Goal: Task Accomplishment & Management: Manage account settings

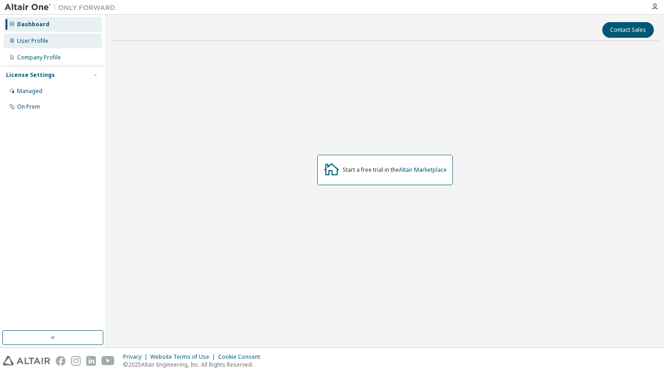
click at [45, 42] on div "User Profile" at bounding box center [32, 40] width 31 height 7
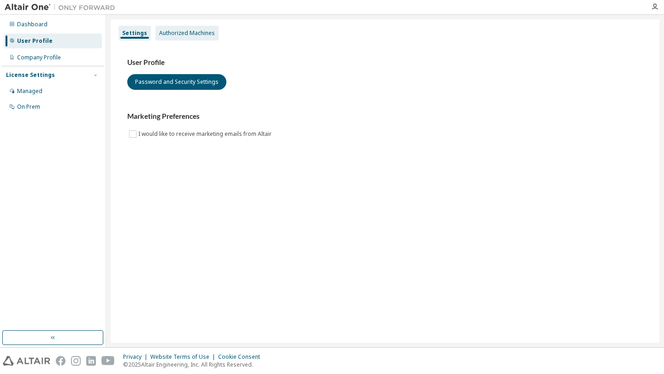
click at [198, 33] on div "Authorized Machines" at bounding box center [187, 33] width 56 height 7
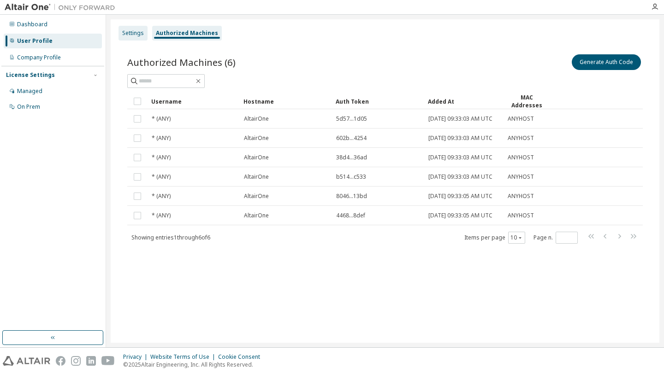
click at [131, 30] on div "Settings" at bounding box center [133, 33] width 22 height 7
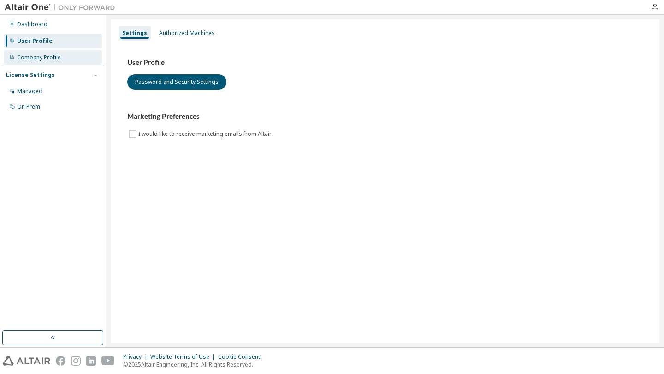
click at [76, 59] on div "Company Profile" at bounding box center [53, 57] width 98 height 15
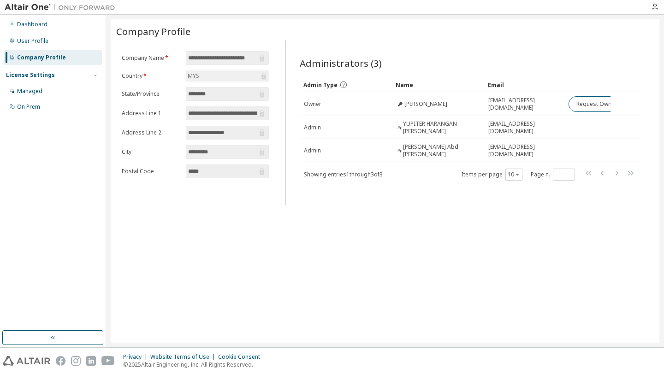
click at [59, 78] on div "License Settings" at bounding box center [53, 75] width 94 height 8
click at [41, 87] on div "Managed" at bounding box center [53, 91] width 98 height 15
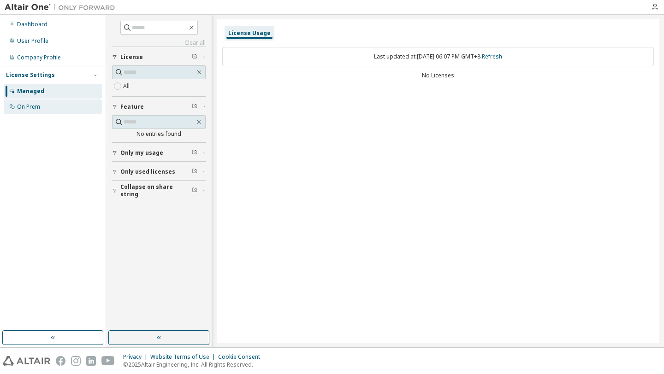
click at [42, 101] on div "On Prem" at bounding box center [53, 107] width 98 height 15
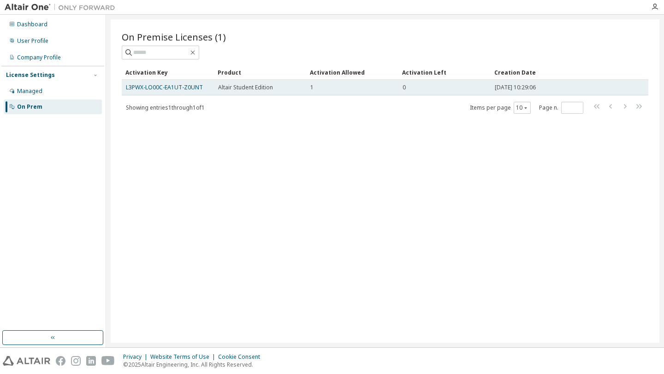
click at [241, 84] on span "Altair Student Edition" at bounding box center [245, 87] width 55 height 7
click at [185, 87] on link "L3PWX-LO00C-EA1UT-Z0UNT" at bounding box center [164, 87] width 77 height 8
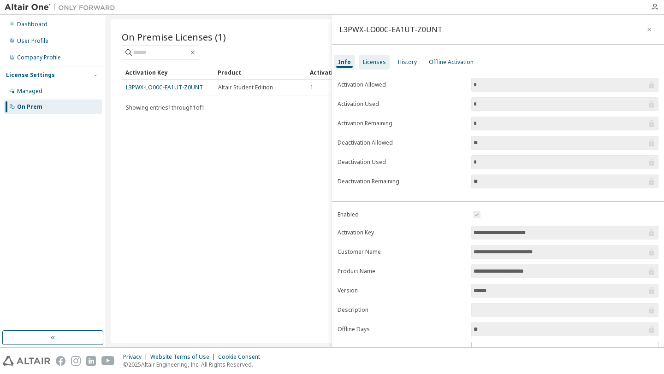
click at [374, 61] on div "Licenses" at bounding box center [374, 62] width 23 height 7
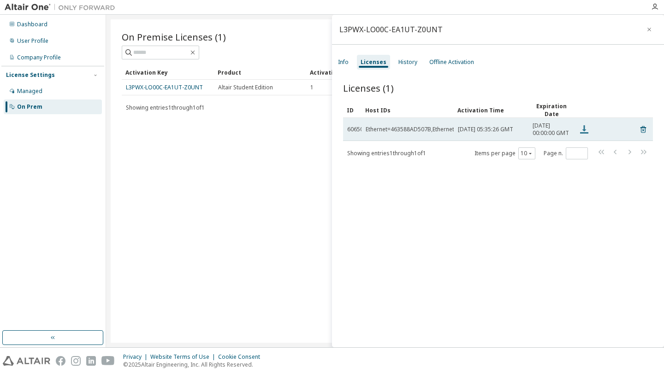
click at [582, 128] on icon at bounding box center [584, 129] width 11 height 11
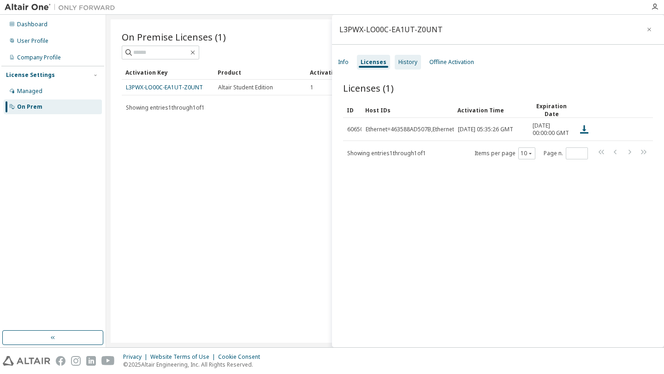
click at [410, 65] on div "History" at bounding box center [407, 62] width 19 height 7
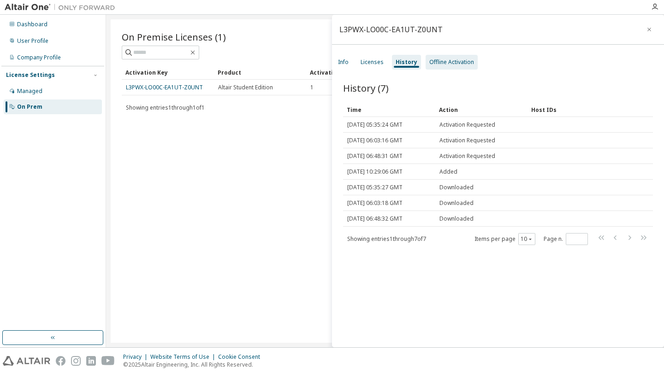
click at [453, 64] on div "Offline Activation" at bounding box center [451, 62] width 45 height 7
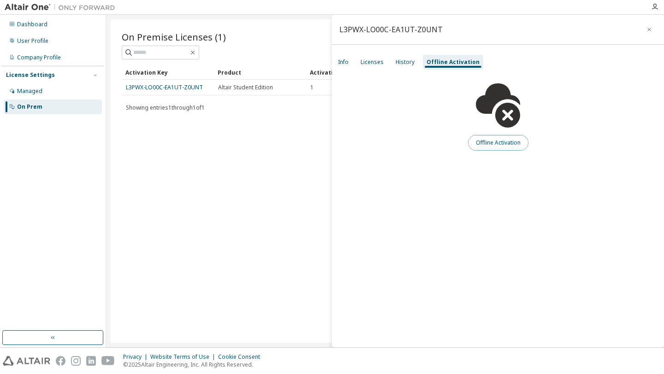
click at [497, 138] on button "Offline Activation" at bounding box center [498, 143] width 60 height 16
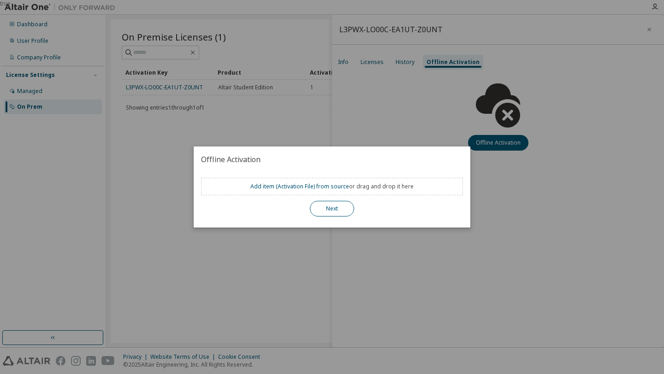
click at [324, 213] on button "Next" at bounding box center [332, 209] width 44 height 16
click at [339, 203] on button "Next" at bounding box center [332, 209] width 44 height 16
click at [336, 207] on button "Next" at bounding box center [332, 209] width 44 height 16
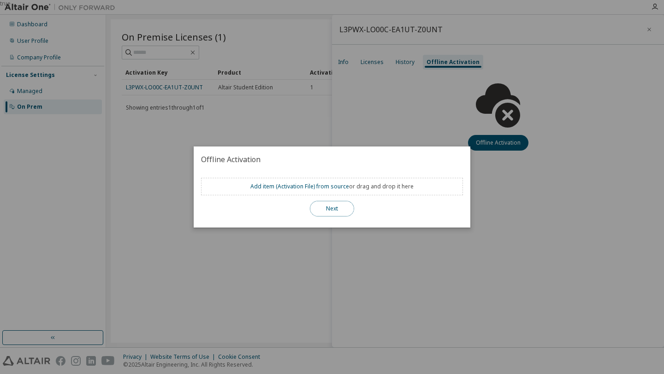
click at [336, 207] on button "Next" at bounding box center [332, 209] width 44 height 16
click at [372, 126] on div "true" at bounding box center [332, 187] width 664 height 374
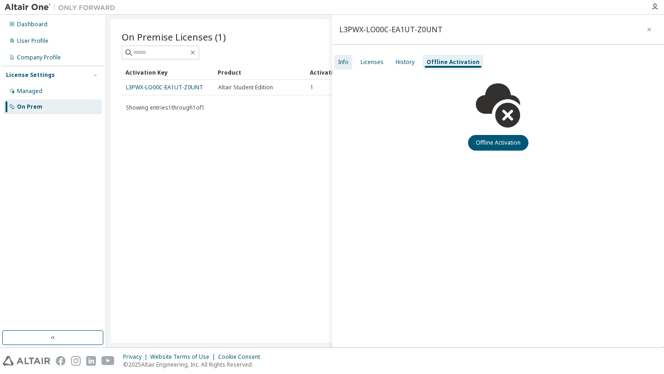
click at [348, 56] on div "Info" at bounding box center [343, 62] width 18 height 15
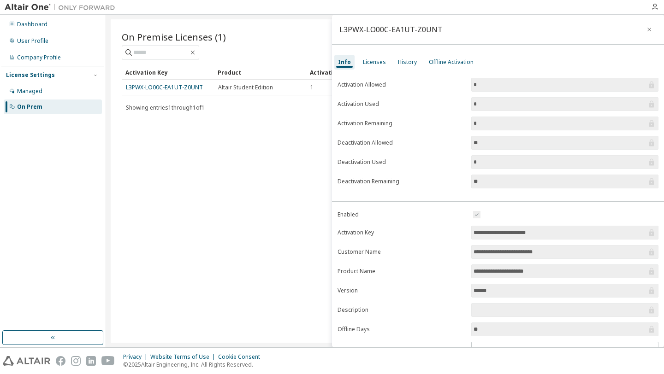
scroll to position [51, 0]
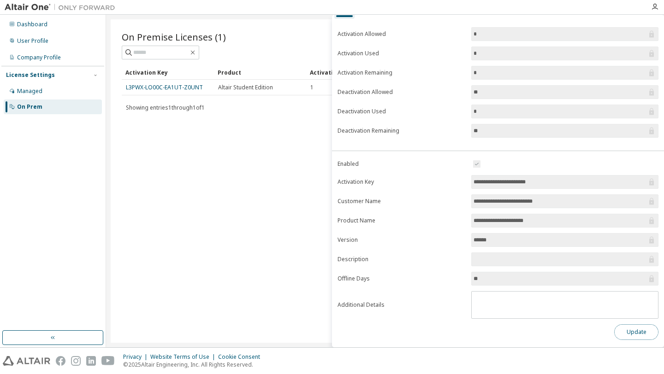
click at [630, 329] on button "Update" at bounding box center [636, 333] width 44 height 16
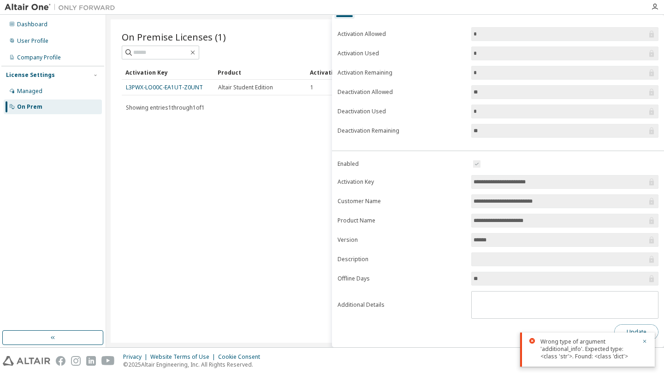
click at [630, 329] on button "Update" at bounding box center [636, 333] width 44 height 16
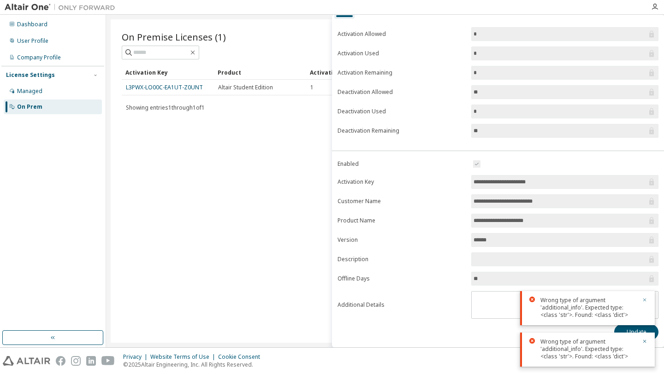
click at [645, 302] on icon "button" at bounding box center [645, 300] width 6 height 6
click at [643, 342] on icon "button" at bounding box center [645, 342] width 6 height 6
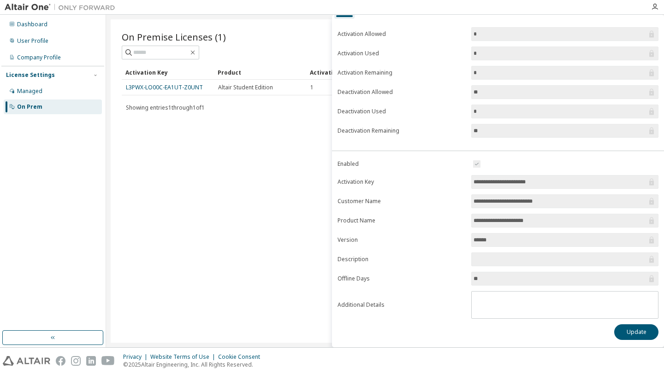
scroll to position [0, 0]
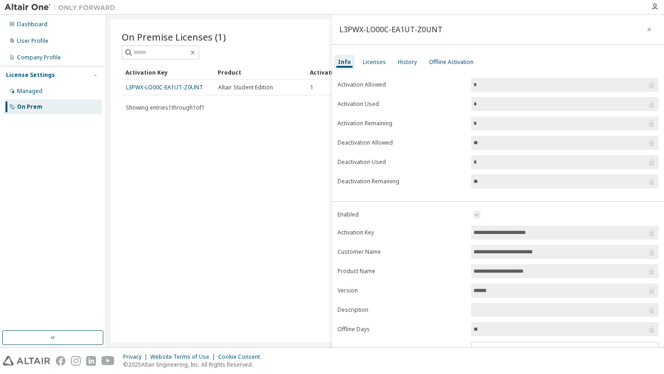
click at [541, 230] on input "**********" at bounding box center [559, 232] width 173 height 9
click at [479, 183] on input "**" at bounding box center [559, 181] width 173 height 9
click at [502, 223] on form "**********" at bounding box center [497, 289] width 321 height 160
click at [530, 236] on input "**********" at bounding box center [559, 232] width 173 height 9
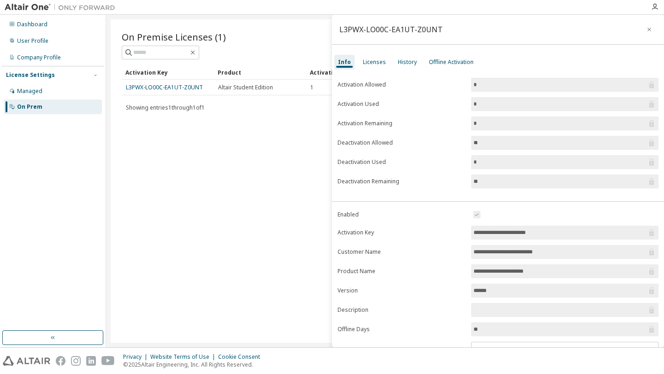
drag, startPoint x: 546, startPoint y: 234, endPoint x: 471, endPoint y: 227, distance: 75.0
click at [471, 227] on span "**********" at bounding box center [564, 233] width 187 height 14
click at [480, 292] on input "******" at bounding box center [559, 290] width 173 height 9
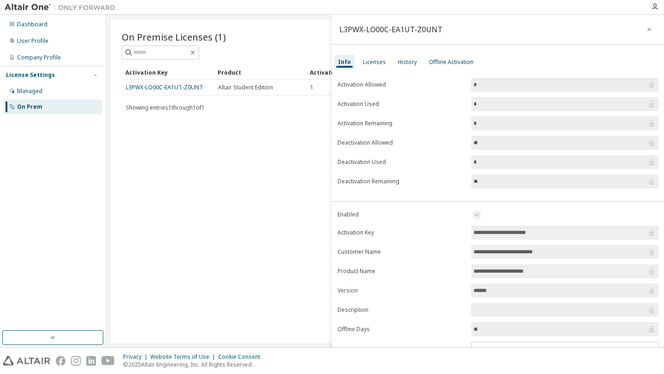
click at [437, 271] on label "Product Name" at bounding box center [401, 271] width 128 height 7
